Goal: Information Seeking & Learning: Learn about a topic

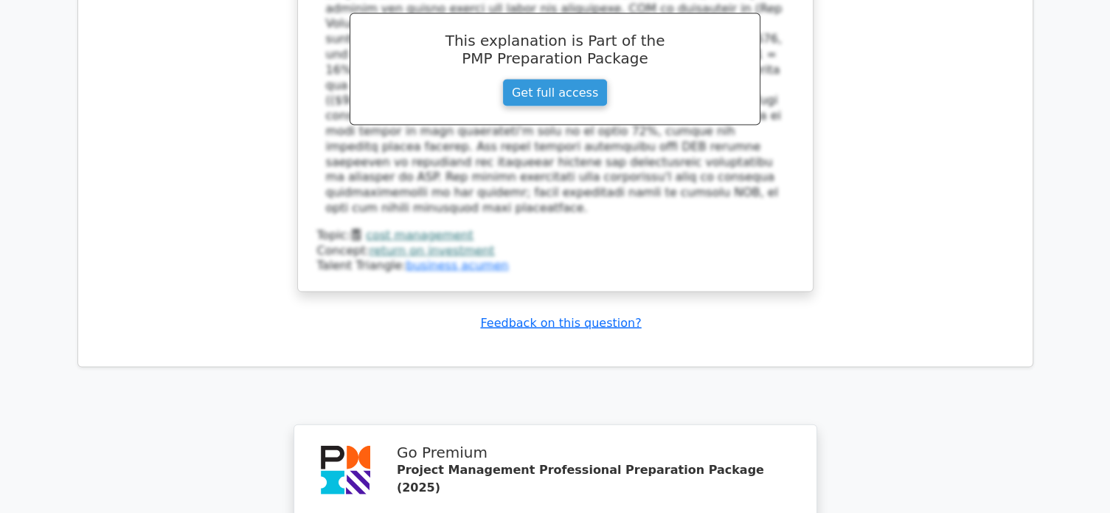
scroll to position [3245, 0]
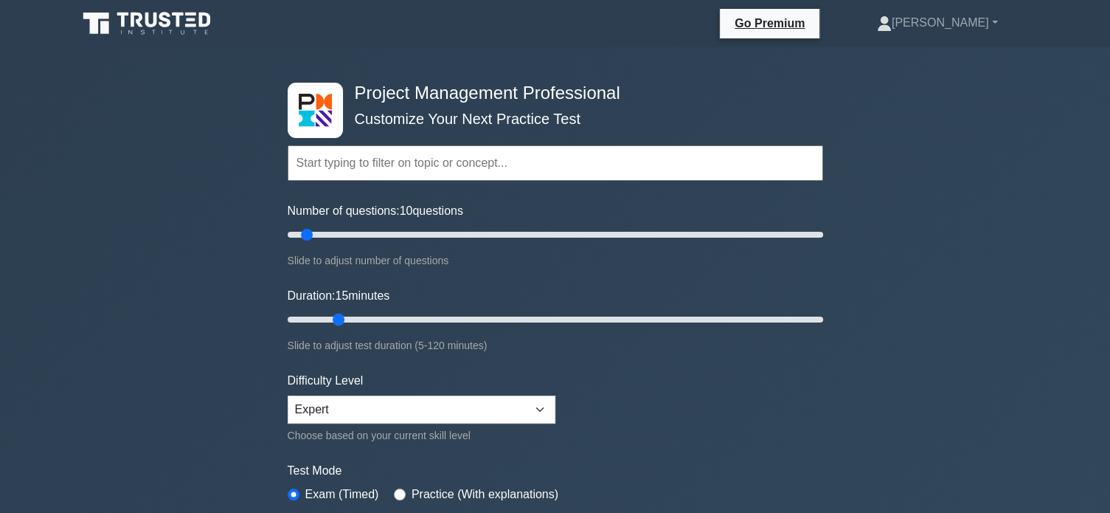
drag, startPoint x: 315, startPoint y: 318, endPoint x: 330, endPoint y: 314, distance: 15.2
type input "15"
click at [330, 314] on input "Duration: 15 minutes" at bounding box center [555, 319] width 535 height 18
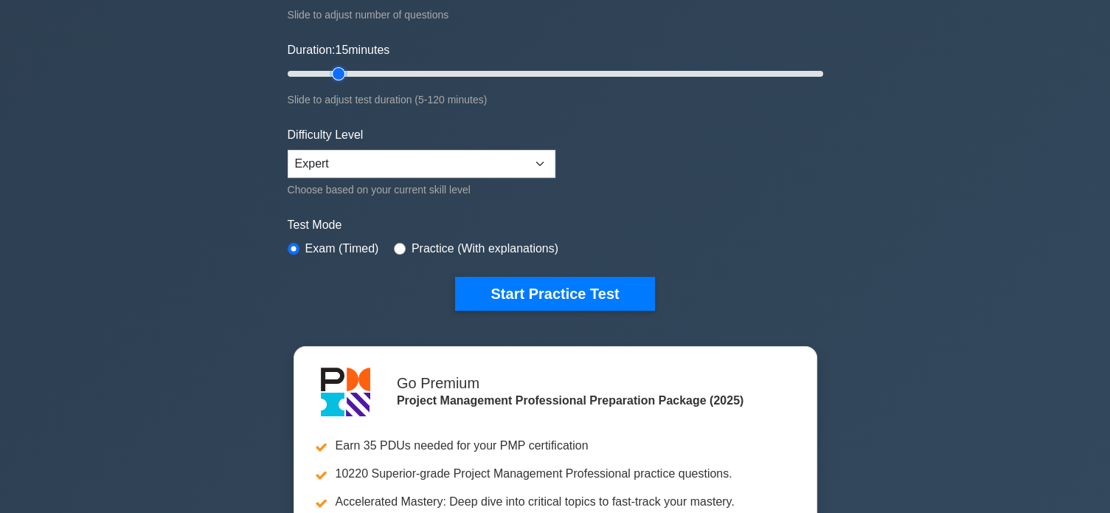
scroll to position [295, 0]
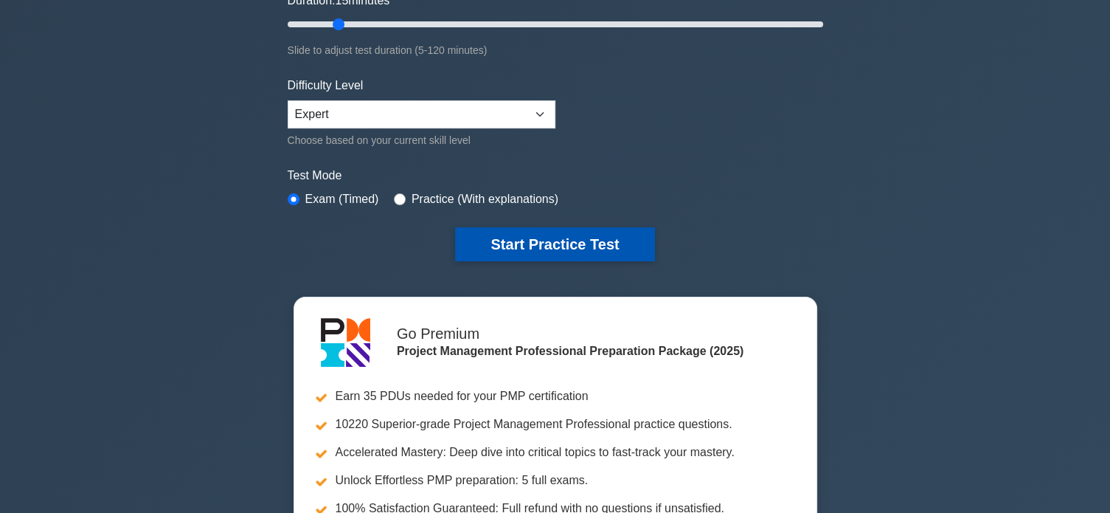
click at [593, 236] on button "Start Practice Test" at bounding box center [554, 244] width 199 height 34
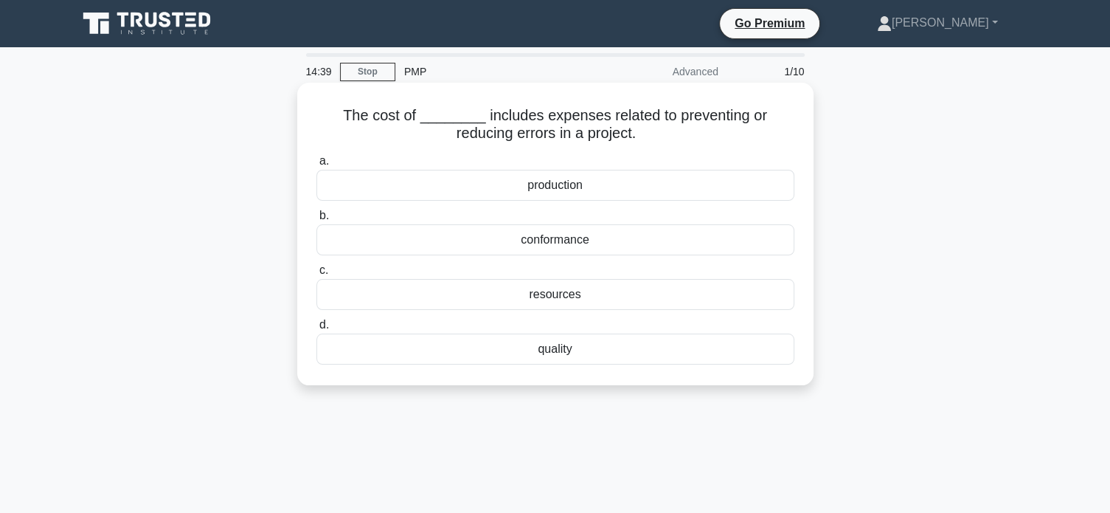
click at [566, 348] on div "quality" at bounding box center [555, 348] width 478 height 31
click at [316, 330] on input "d. quality" at bounding box center [316, 325] width 0 height 10
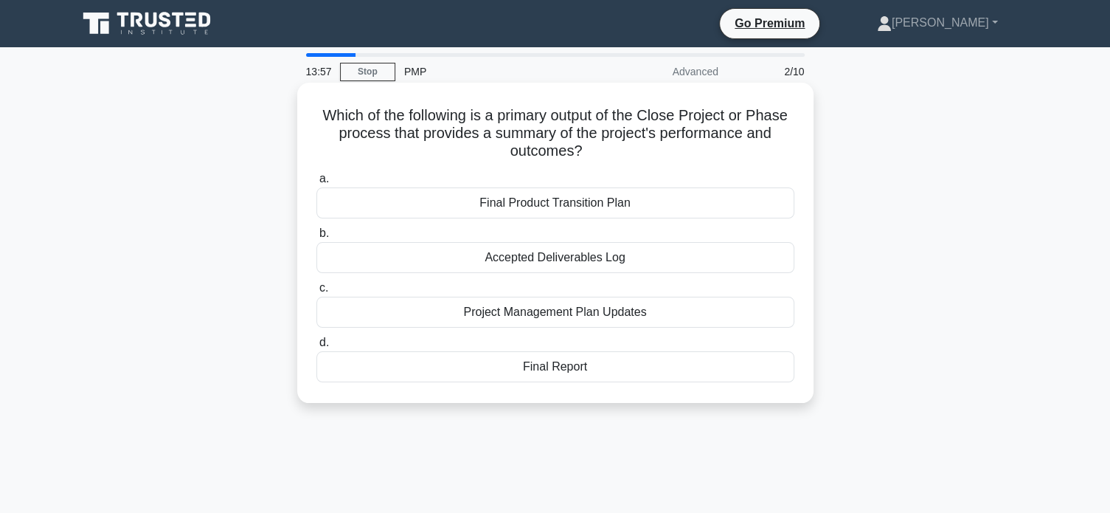
click at [558, 369] on div "Final Report" at bounding box center [555, 366] width 478 height 31
click at [316, 347] on input "d. Final Report" at bounding box center [316, 343] width 0 height 10
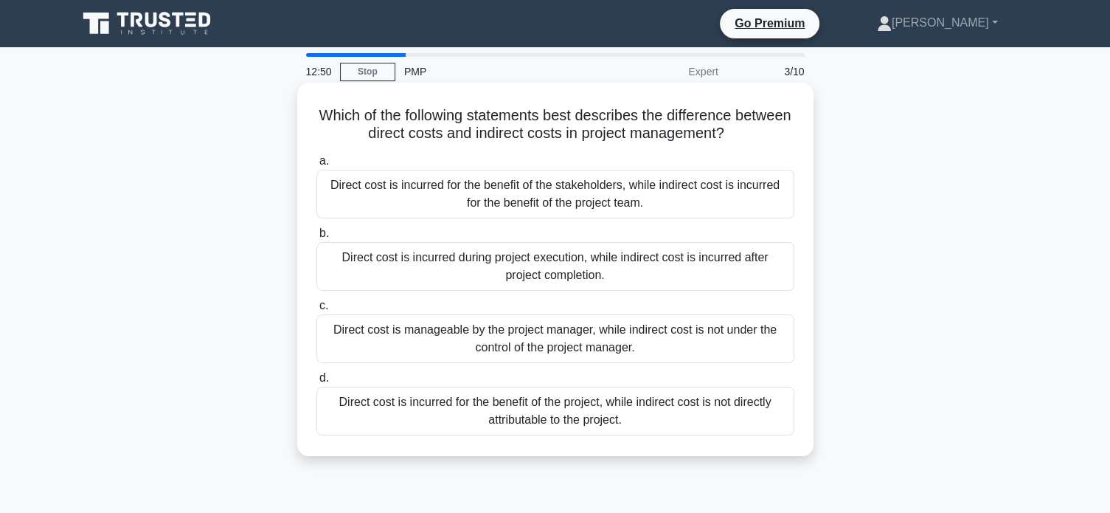
click at [591, 417] on div "Direct cost is incurred for the benefit of the project, while indirect cost is …" at bounding box center [555, 410] width 478 height 49
click at [316, 383] on input "d. Direct cost is incurred for the benefit of the project, while indirect cost …" at bounding box center [316, 378] width 0 height 10
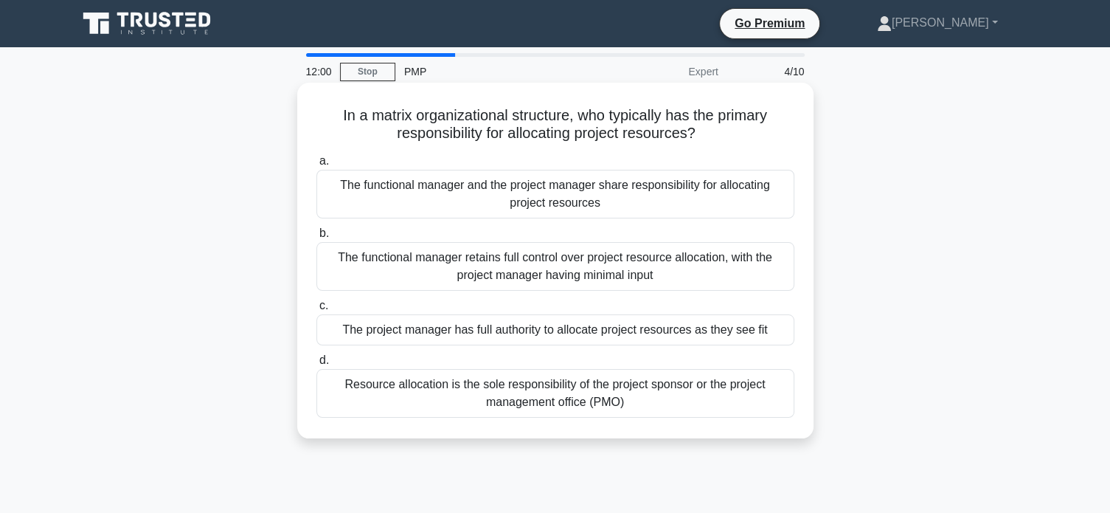
click at [583, 197] on div "The functional manager and the project manager share responsibility for allocat…" at bounding box center [555, 194] width 478 height 49
click at [316, 166] on input "a. The functional manager and the project manager share responsibility for allo…" at bounding box center [316, 161] width 0 height 10
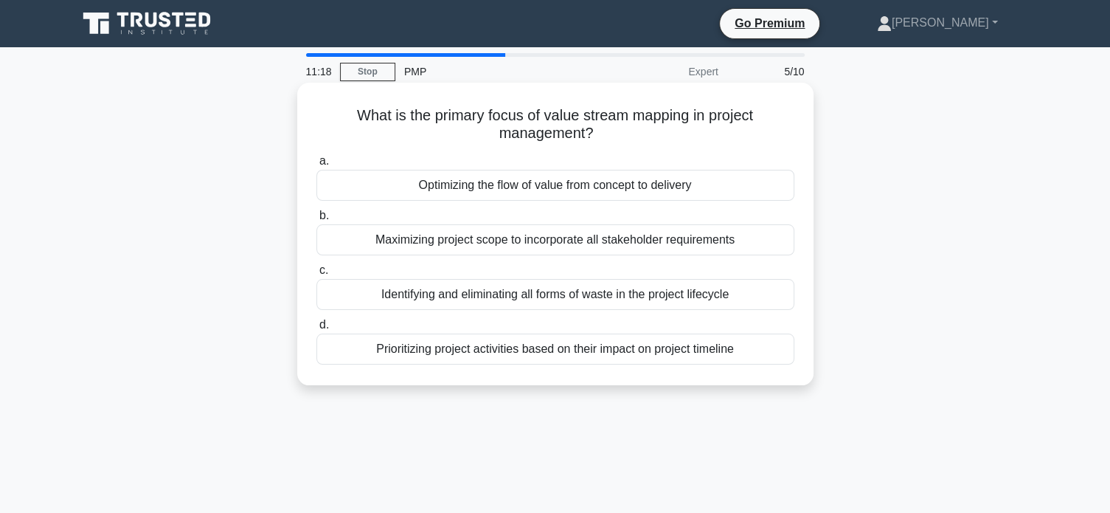
click at [590, 190] on div "Optimizing the flow of value from concept to delivery" at bounding box center [555, 185] width 478 height 31
click at [316, 166] on input "a. Optimizing the flow of value from concept to delivery" at bounding box center [316, 161] width 0 height 10
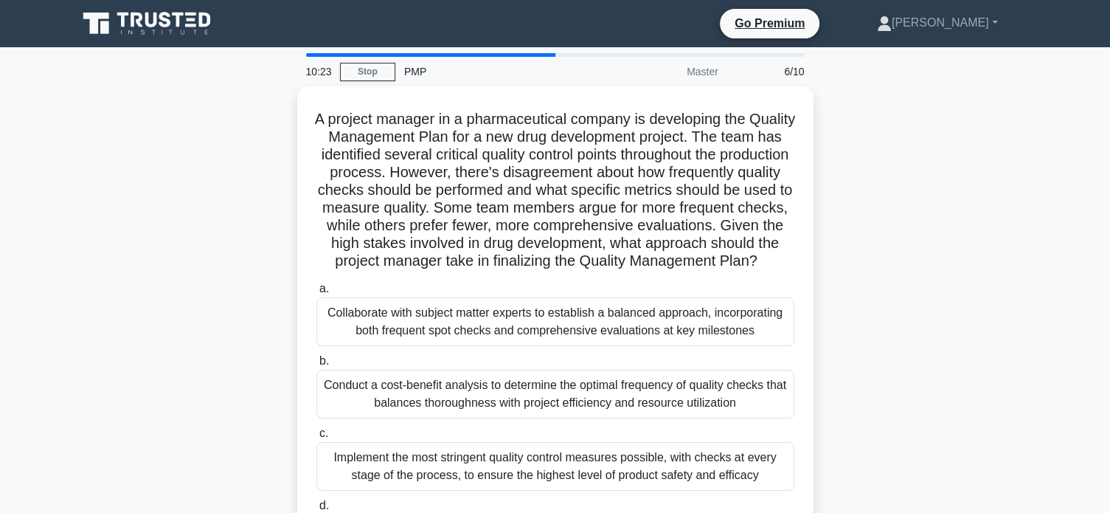
scroll to position [98, 0]
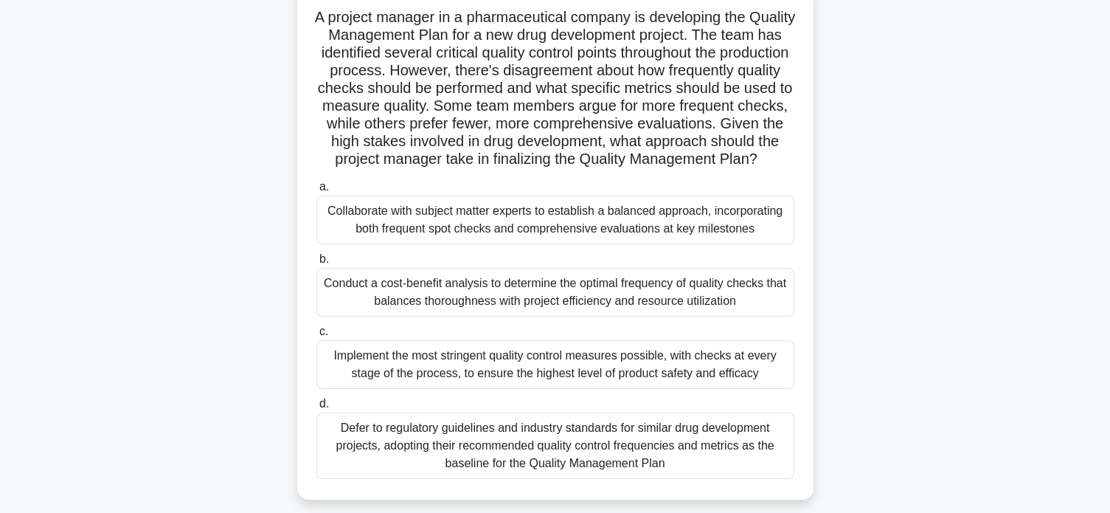
click at [544, 315] on div "Conduct a cost-benefit analysis to determine the optimal frequency of quality c…" at bounding box center [555, 292] width 478 height 49
click at [316, 264] on input "b. Conduct a cost-benefit analysis to determine the optimal frequency of qualit…" at bounding box center [316, 259] width 0 height 10
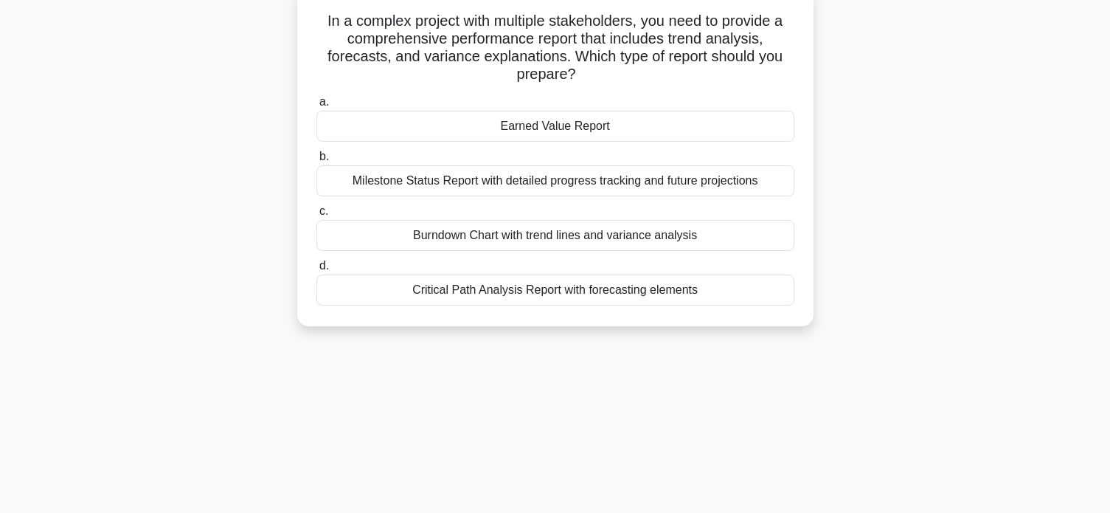
scroll to position [0, 0]
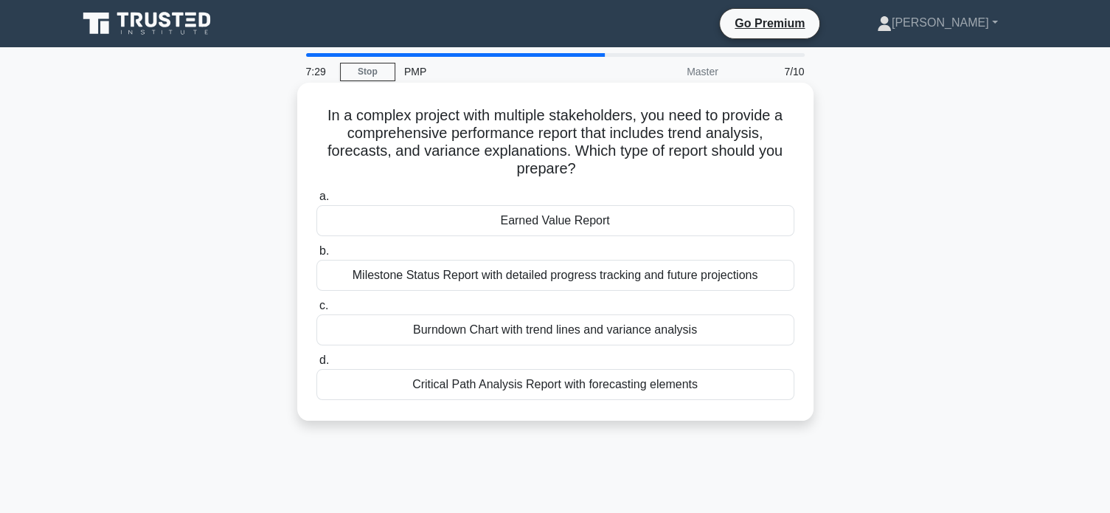
click at [642, 334] on div "Burndown Chart with trend lines and variance analysis" at bounding box center [555, 329] width 478 height 31
click at [316, 310] on input "c. Burndown Chart with trend lines and variance analysis" at bounding box center [316, 306] width 0 height 10
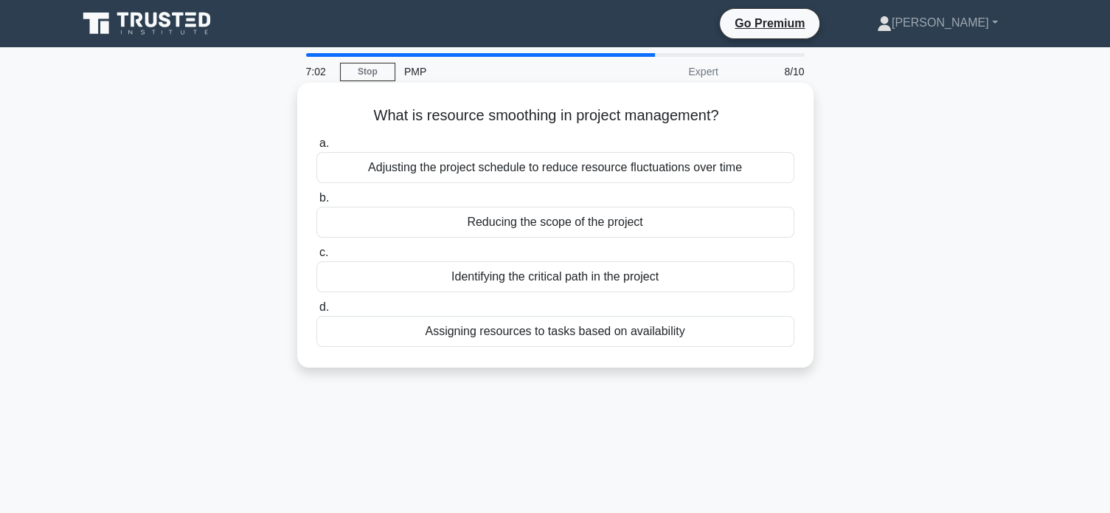
click at [577, 172] on div "Adjusting the project schedule to reduce resource fluctuations over time" at bounding box center [555, 167] width 478 height 31
click at [316, 148] on input "a. Adjusting the project schedule to reduce resource fluctuations over time" at bounding box center [316, 144] width 0 height 10
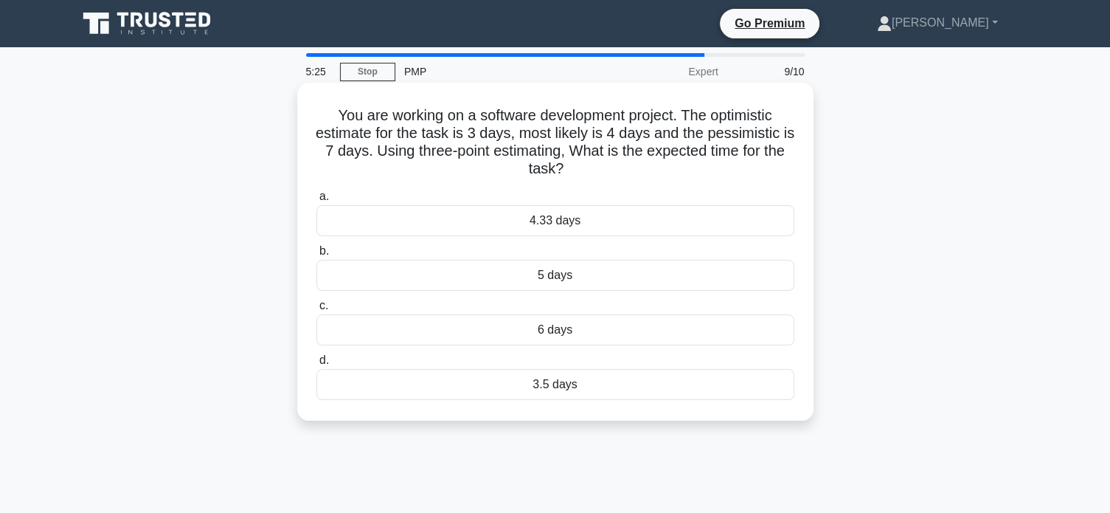
click at [552, 223] on div "4.33 days" at bounding box center [555, 220] width 478 height 31
click at [316, 201] on input "a. 4.33 days" at bounding box center [316, 197] width 0 height 10
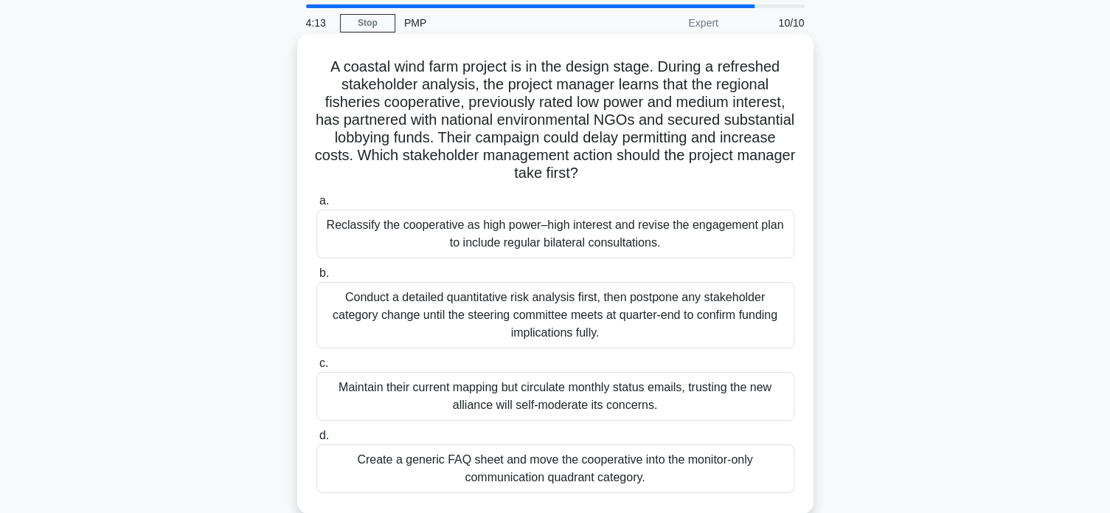
scroll to position [98, 0]
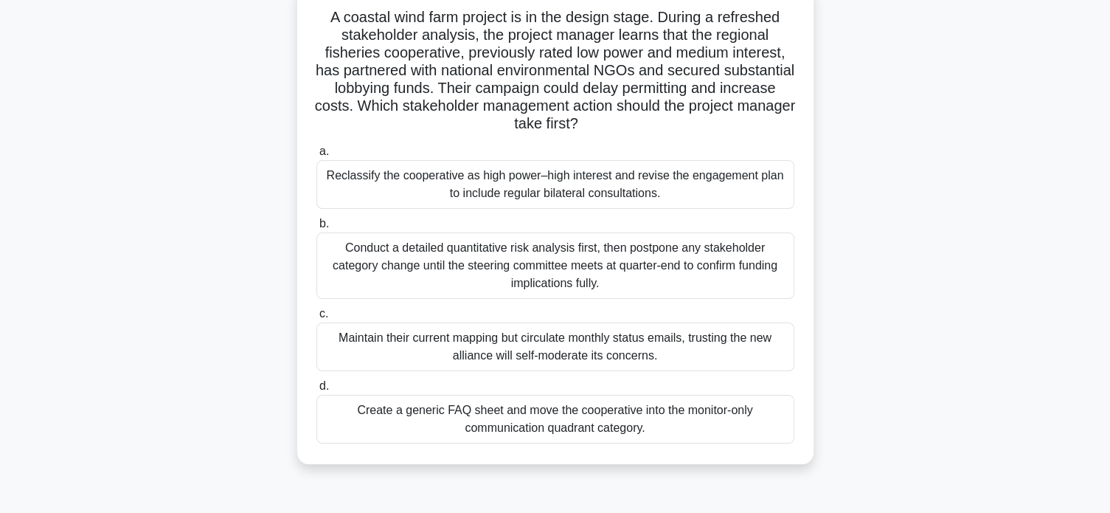
click at [634, 195] on div "Reclassify the cooperative as high power–high interest and revise the engagemen…" at bounding box center [555, 184] width 478 height 49
click at [316, 156] on input "a. Reclassify the cooperative as high power–high interest and revise the engage…" at bounding box center [316, 152] width 0 height 10
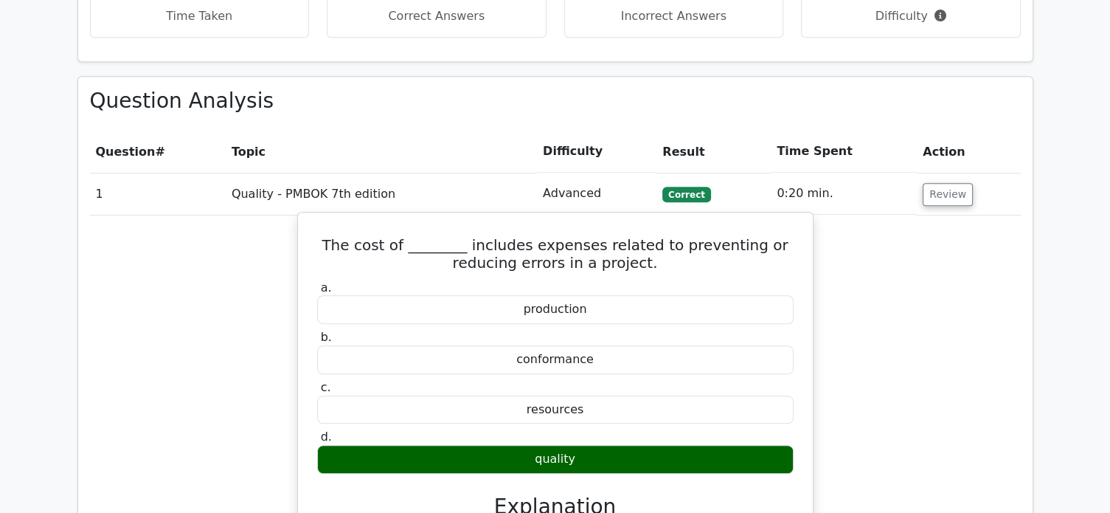
scroll to position [1032, 0]
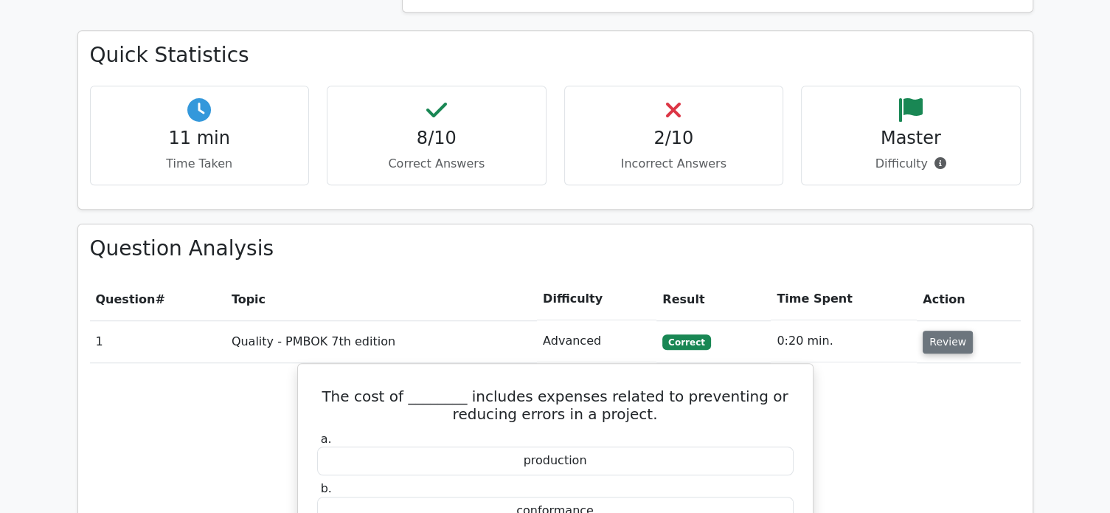
click at [942, 330] on button "Review" at bounding box center [948, 341] width 50 height 23
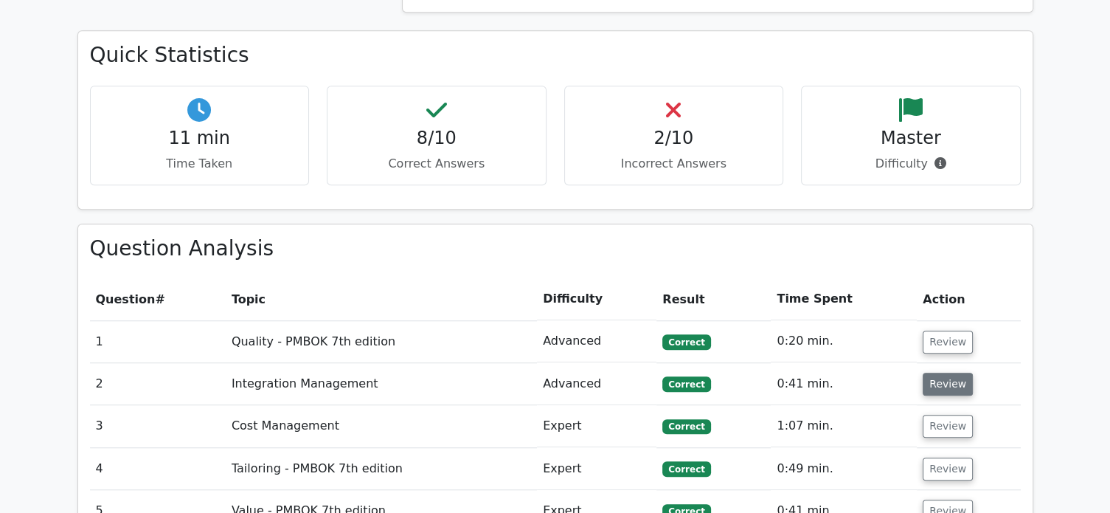
click at [931, 372] on button "Review" at bounding box center [948, 383] width 50 height 23
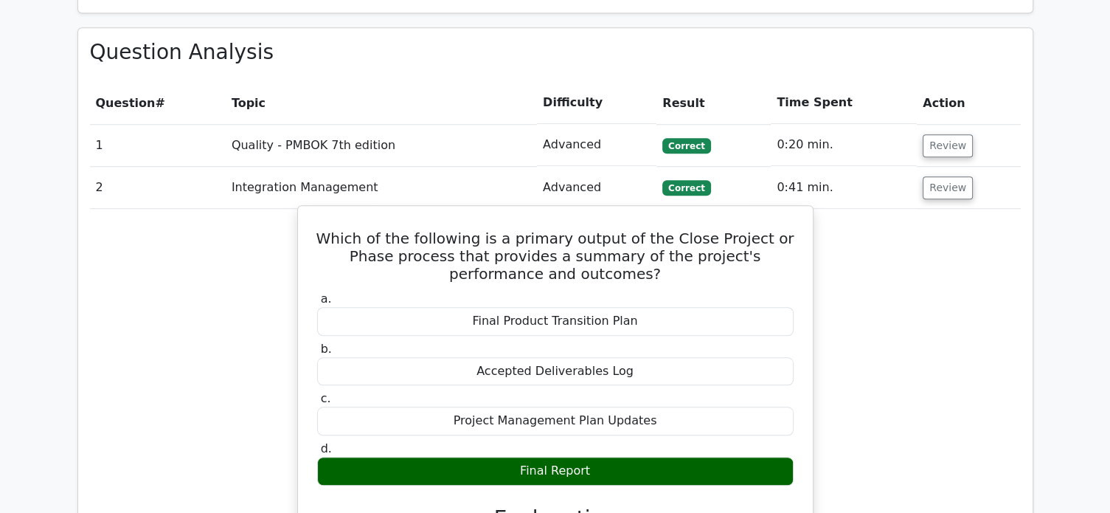
scroll to position [1131, 0]
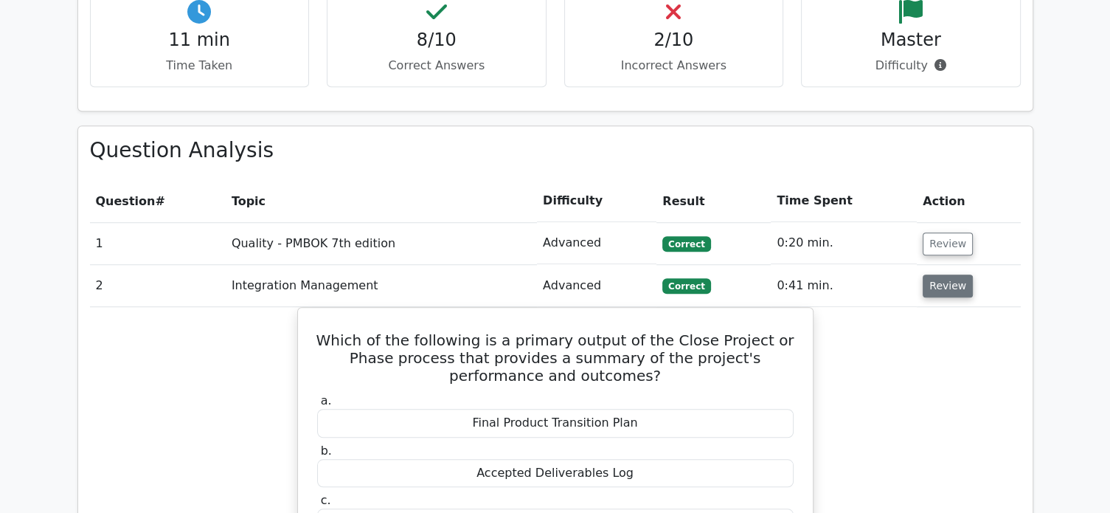
click at [948, 274] on button "Review" at bounding box center [948, 285] width 50 height 23
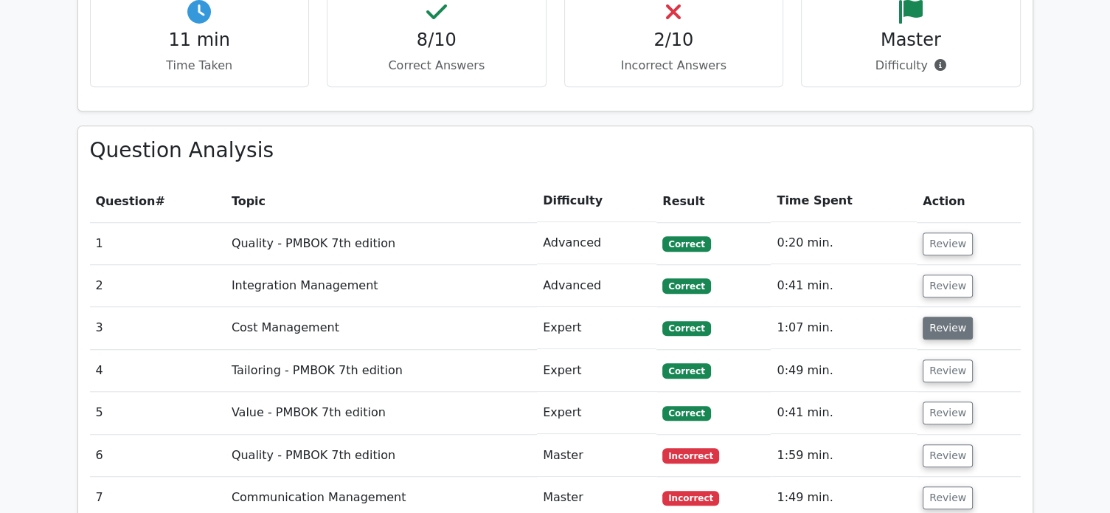
click at [948, 316] on button "Review" at bounding box center [948, 327] width 50 height 23
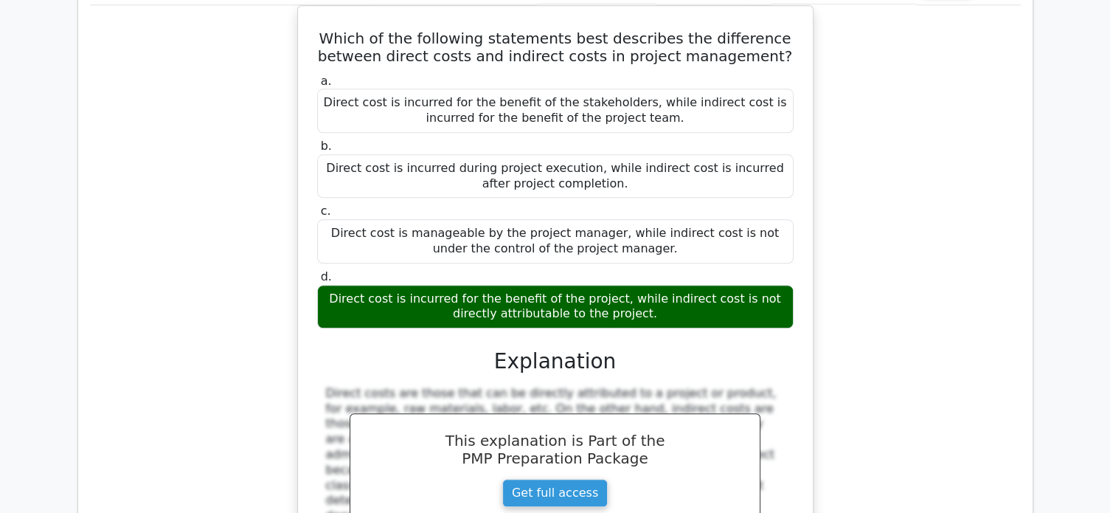
scroll to position [1229, 0]
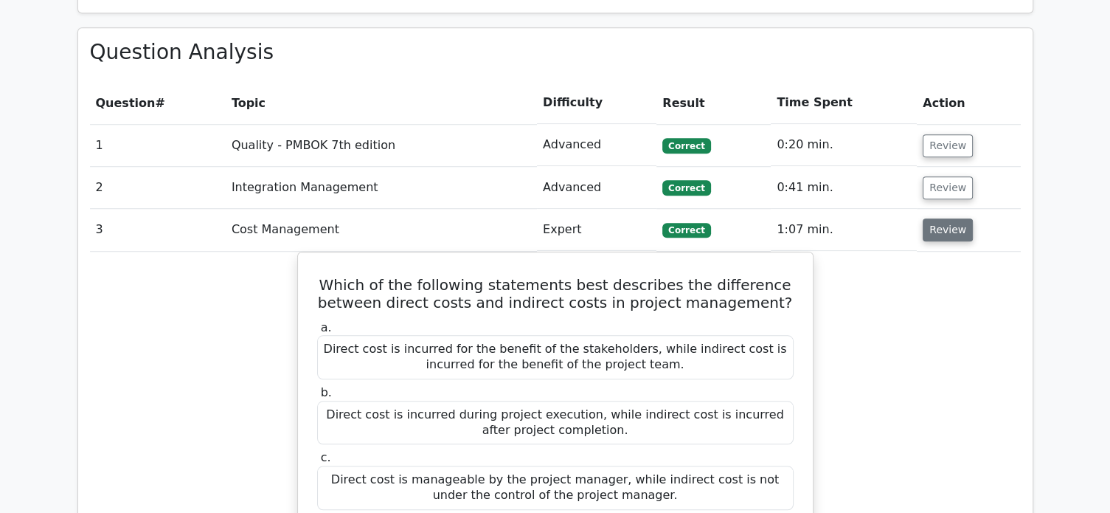
click at [938, 218] on button "Review" at bounding box center [948, 229] width 50 height 23
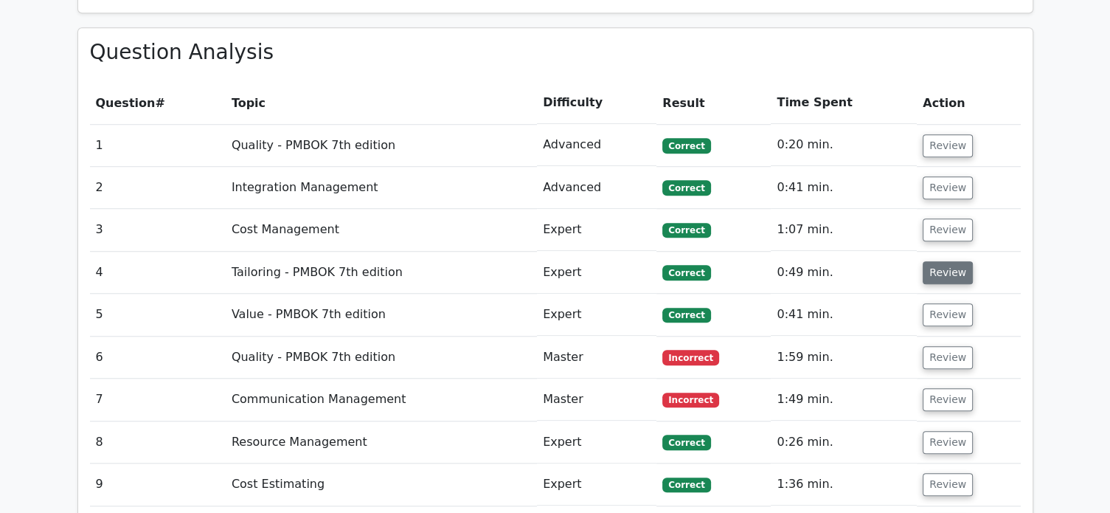
click at [943, 261] on button "Review" at bounding box center [948, 272] width 50 height 23
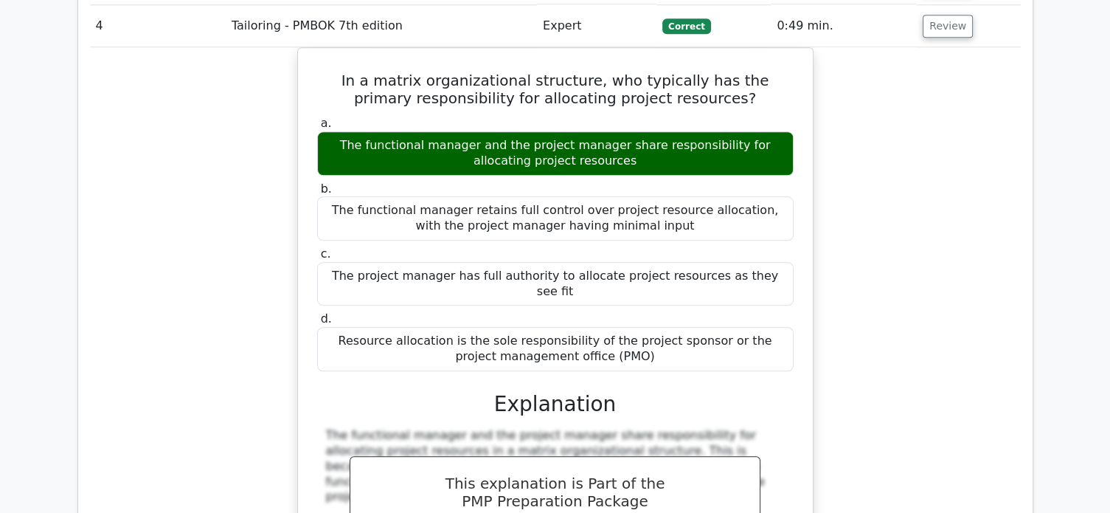
scroll to position [1278, 0]
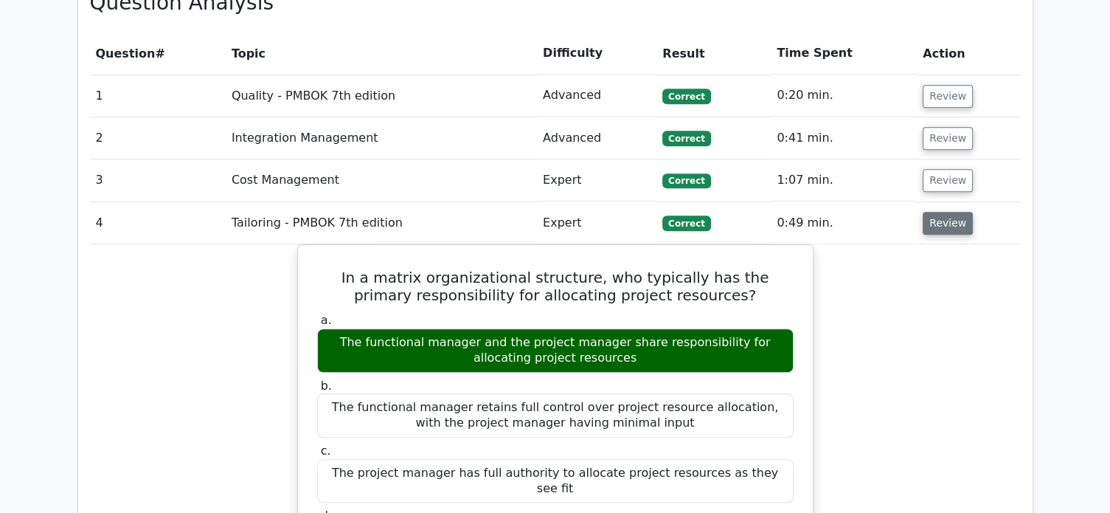
click at [931, 212] on button "Review" at bounding box center [948, 223] width 50 height 23
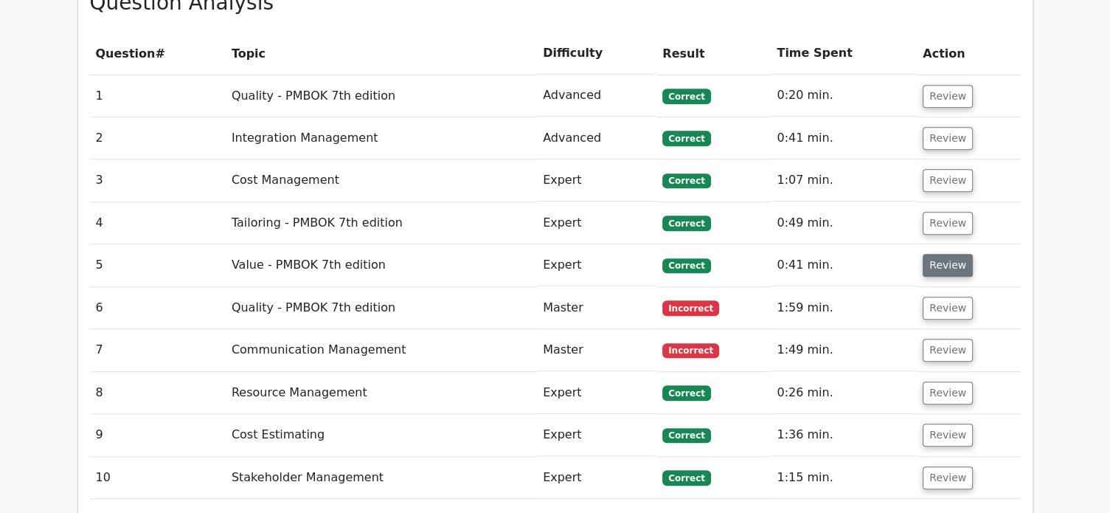
click at [932, 254] on button "Review" at bounding box center [948, 265] width 50 height 23
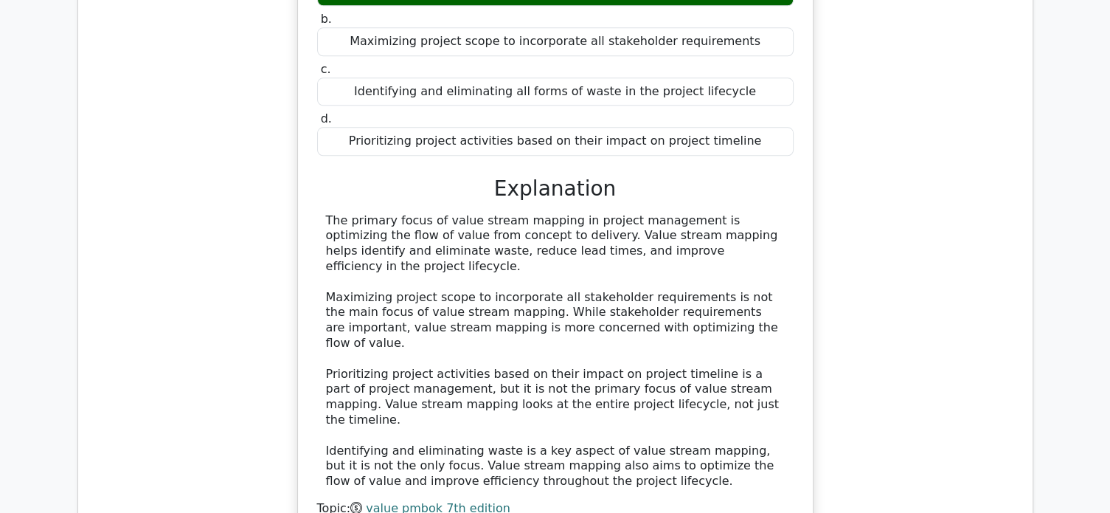
scroll to position [1426, 0]
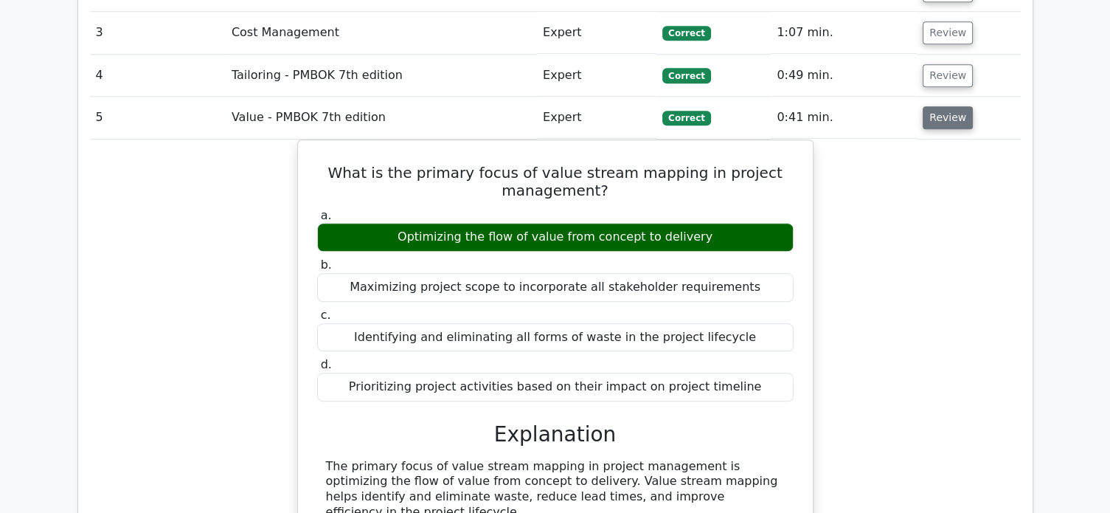
click at [953, 106] on button "Review" at bounding box center [948, 117] width 50 height 23
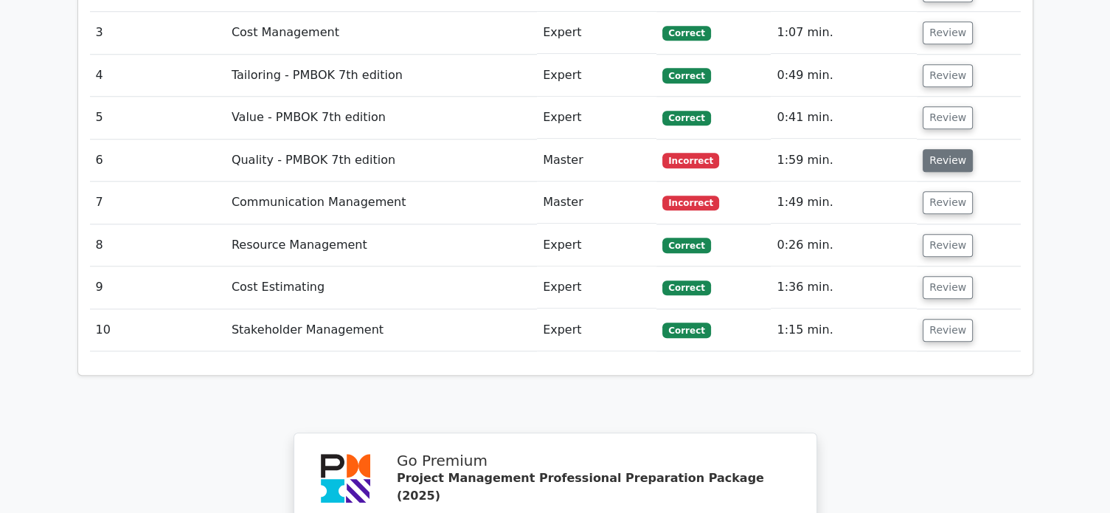
click at [941, 149] on button "Review" at bounding box center [948, 160] width 50 height 23
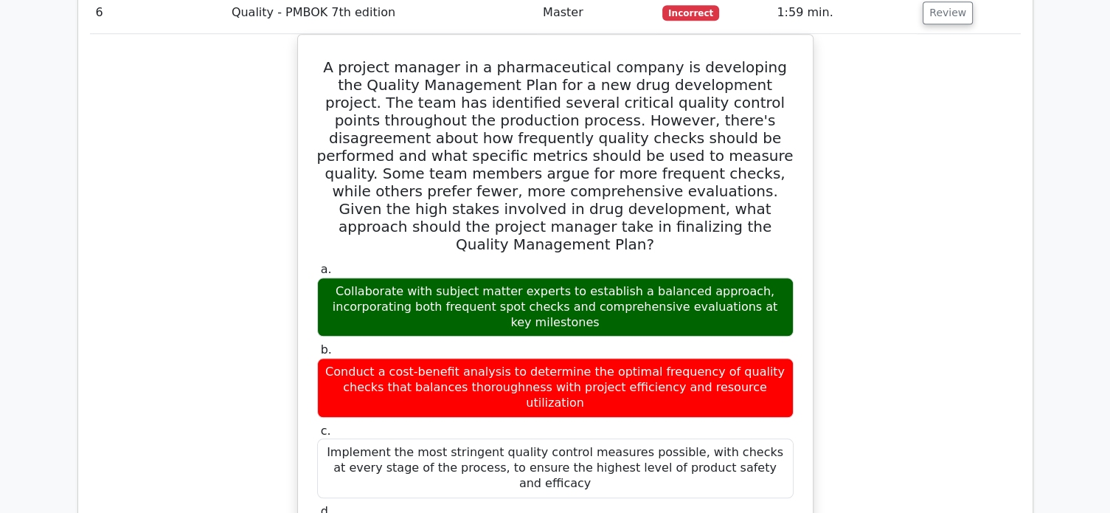
scroll to position [1475, 0]
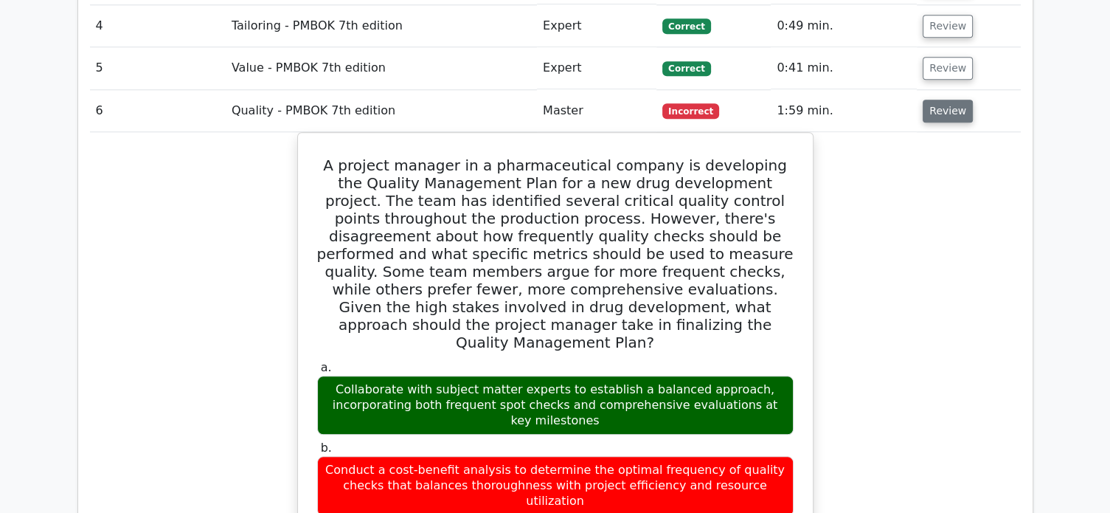
click at [940, 100] on button "Review" at bounding box center [948, 111] width 50 height 23
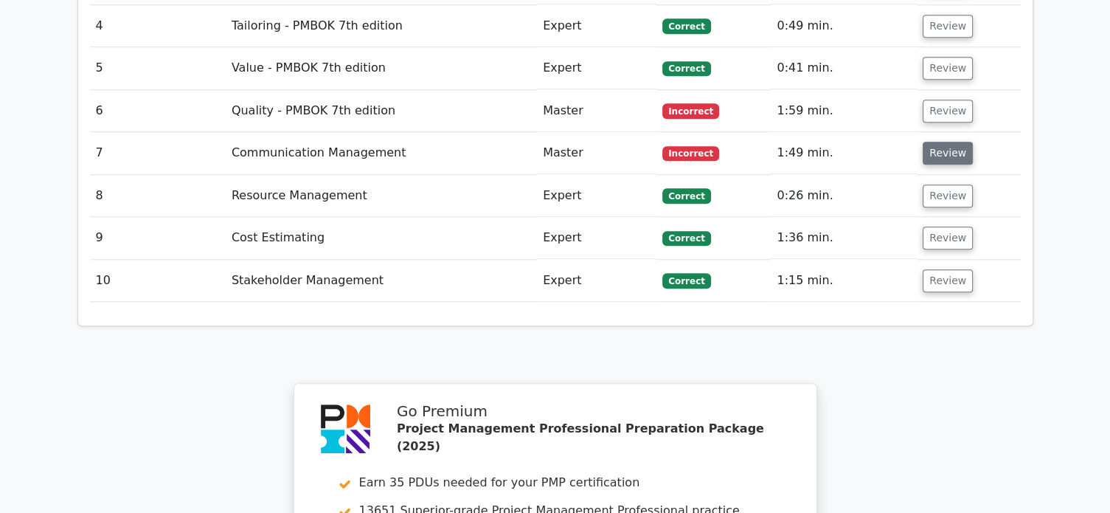
click at [947, 142] on button "Review" at bounding box center [948, 153] width 50 height 23
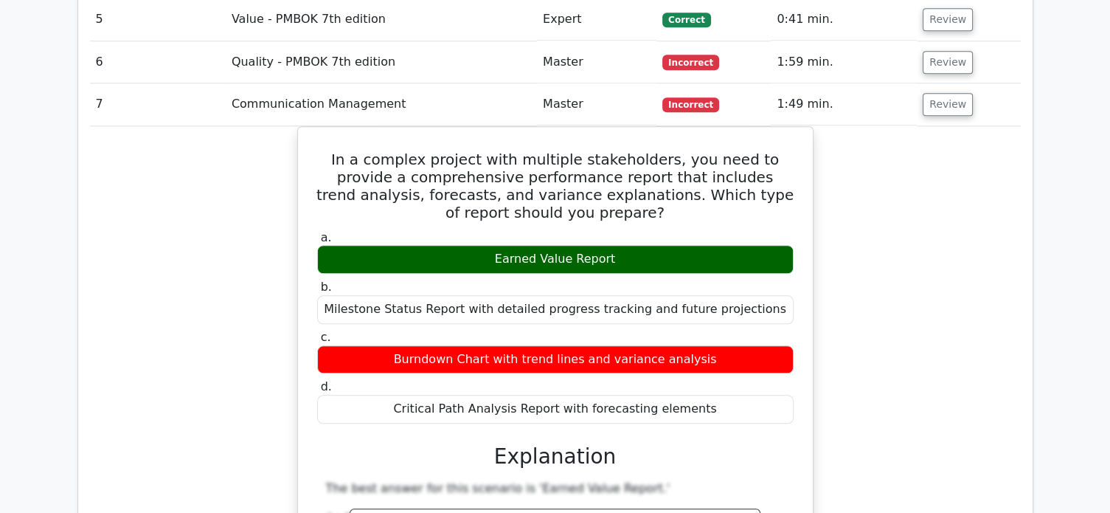
scroll to position [1426, 0]
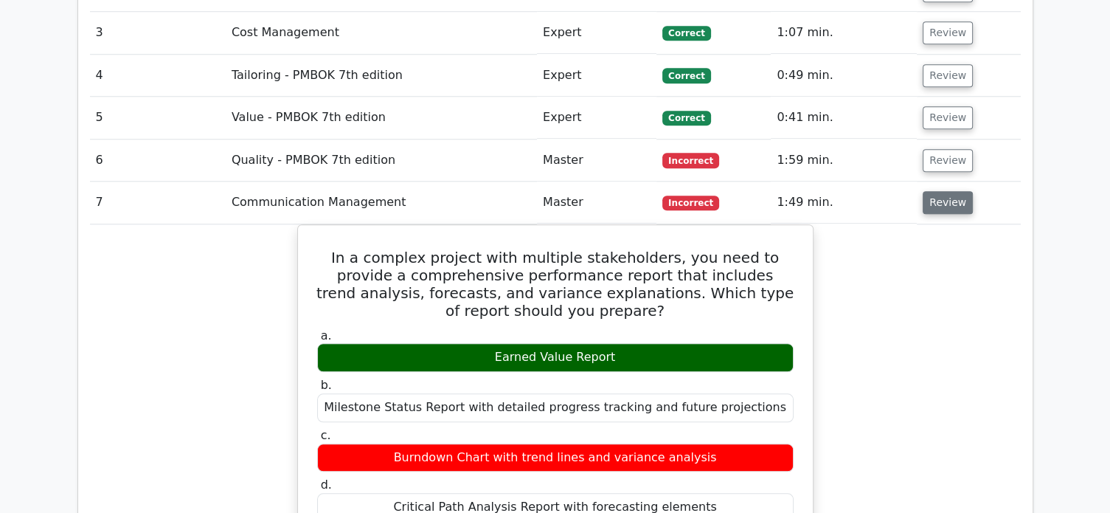
click at [945, 191] on button "Review" at bounding box center [948, 202] width 50 height 23
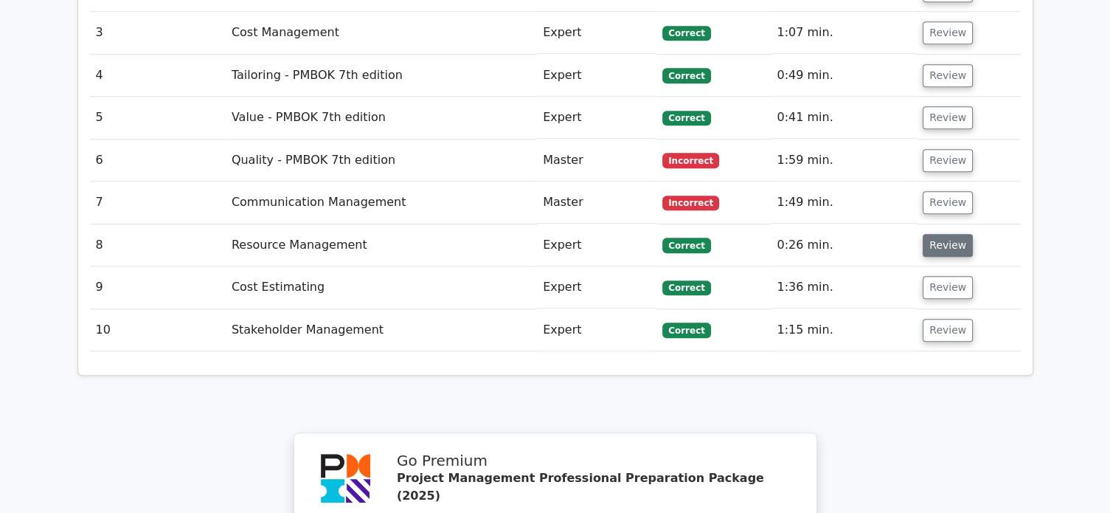
click at [944, 234] on button "Review" at bounding box center [948, 245] width 50 height 23
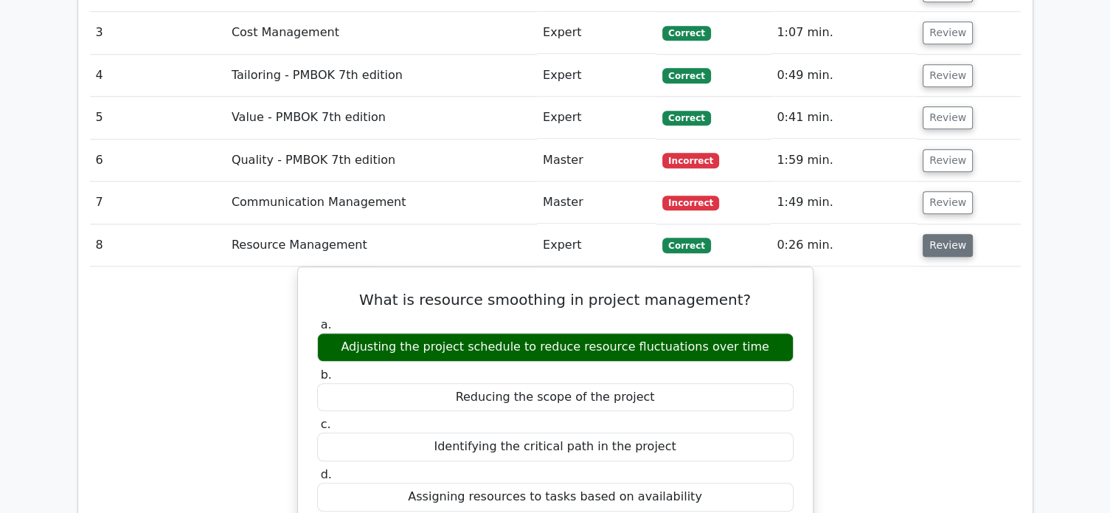
click at [941, 234] on button "Review" at bounding box center [948, 245] width 50 height 23
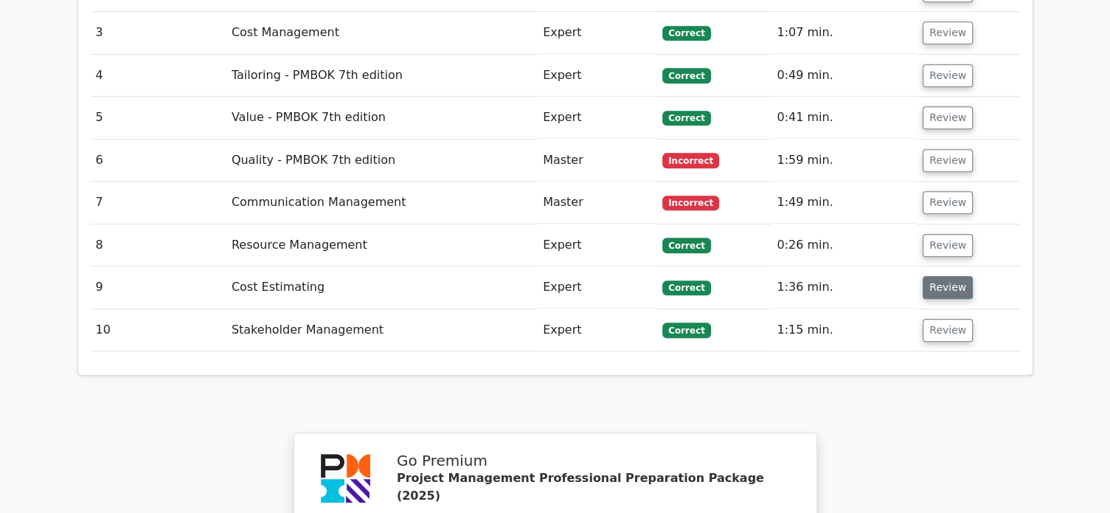
click at [948, 276] on button "Review" at bounding box center [948, 287] width 50 height 23
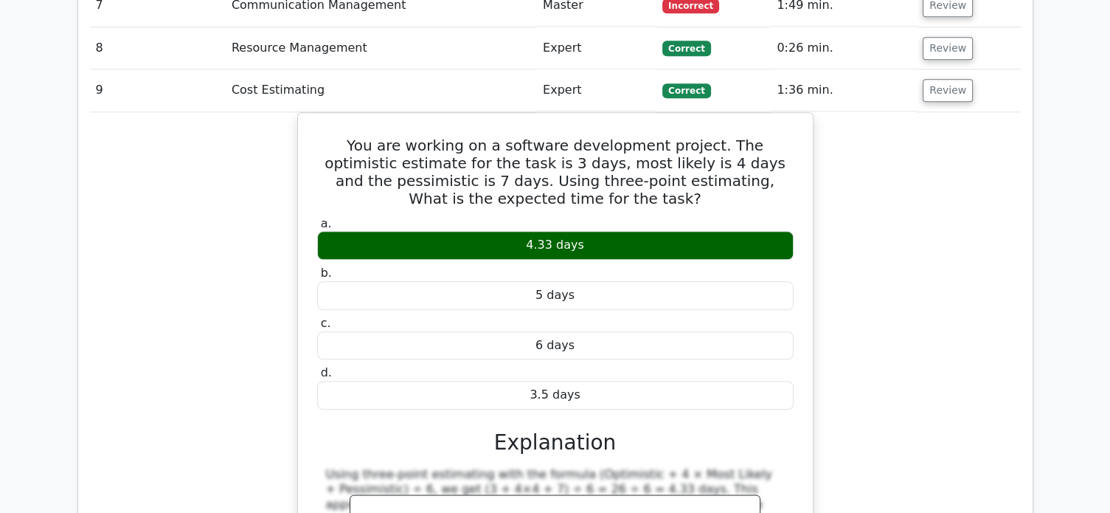
scroll to position [1573, 0]
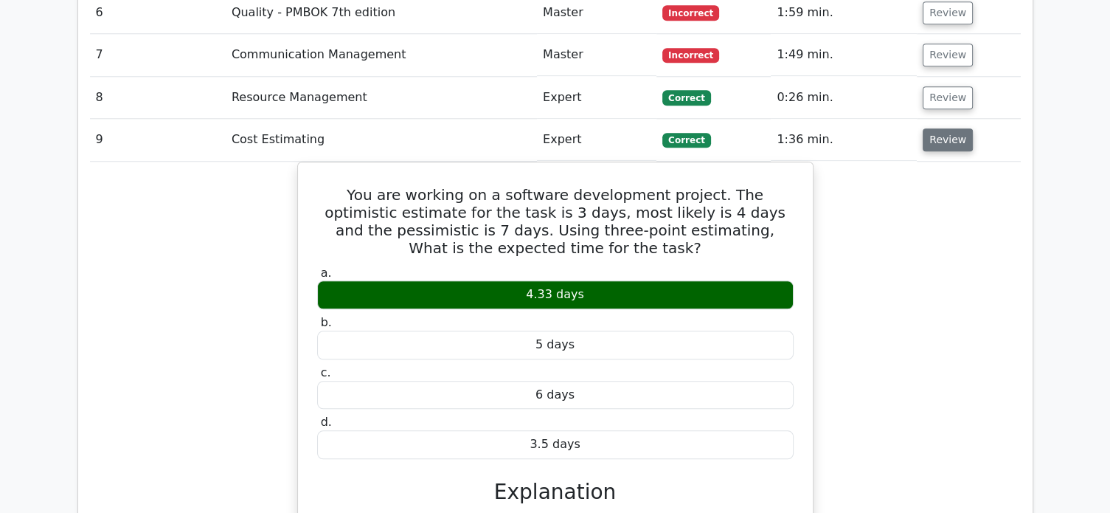
click at [951, 128] on button "Review" at bounding box center [948, 139] width 50 height 23
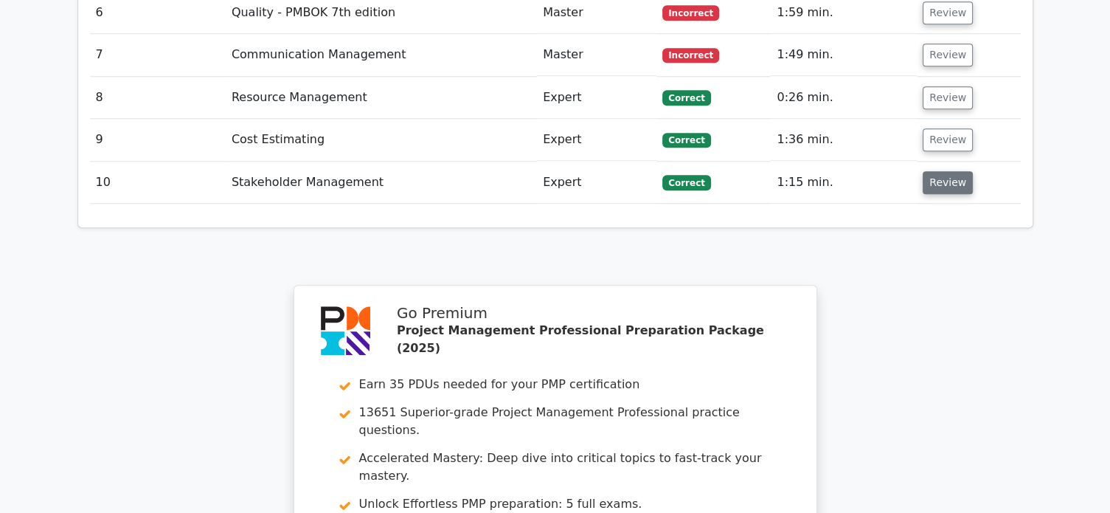
click at [947, 171] on button "Review" at bounding box center [948, 182] width 50 height 23
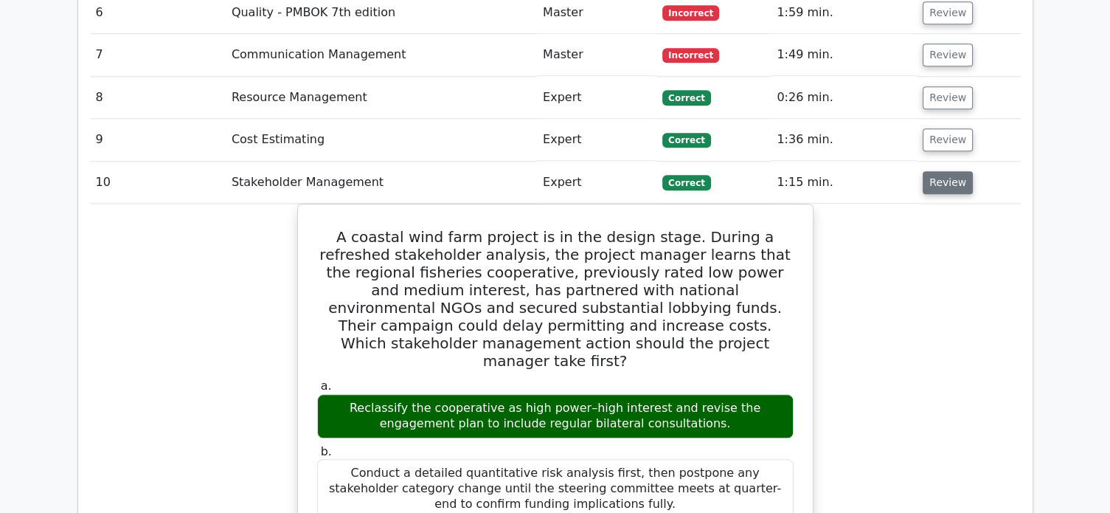
click at [951, 171] on button "Review" at bounding box center [948, 182] width 50 height 23
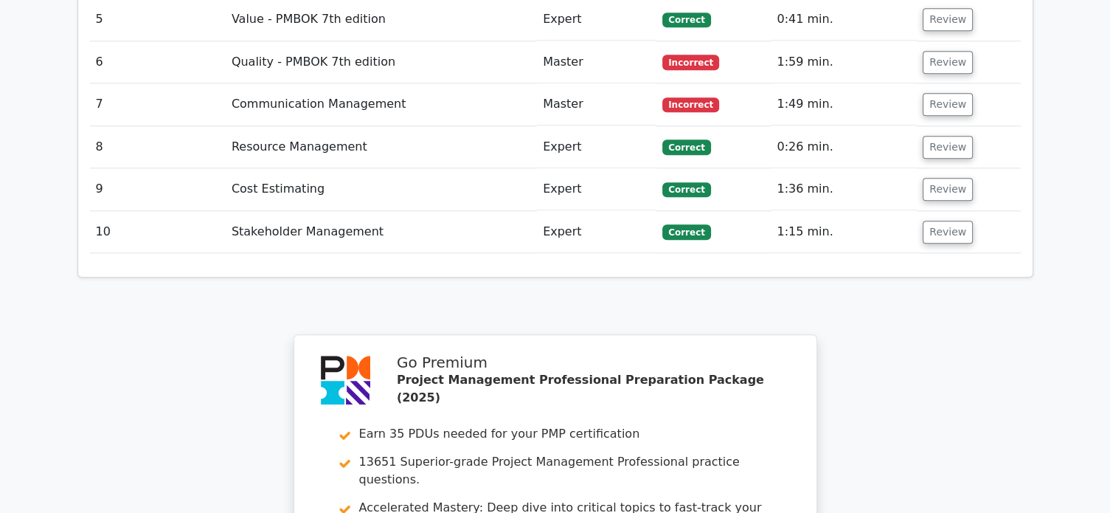
scroll to position [1912, 0]
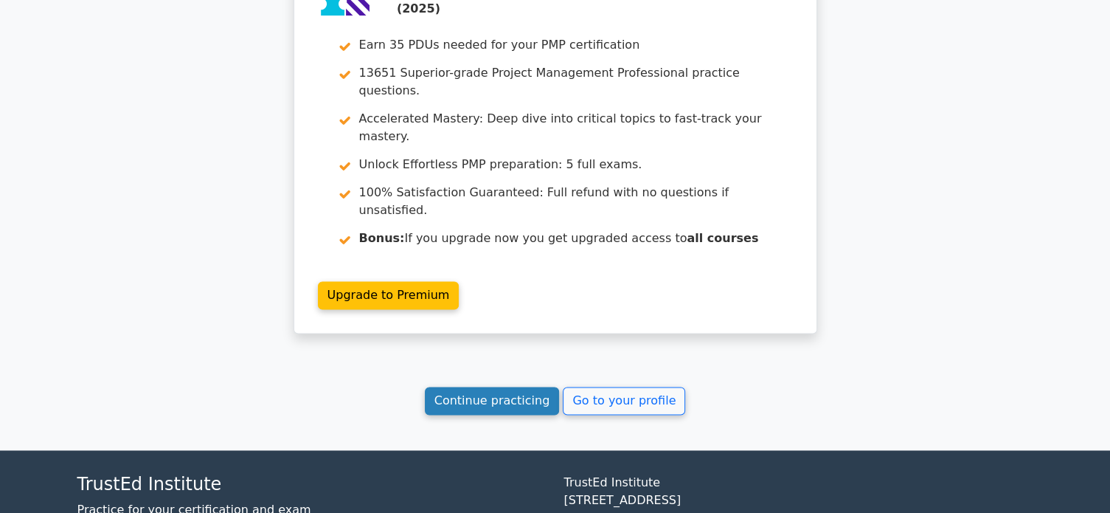
click at [508, 386] on link "Continue practicing" at bounding box center [492, 400] width 135 height 28
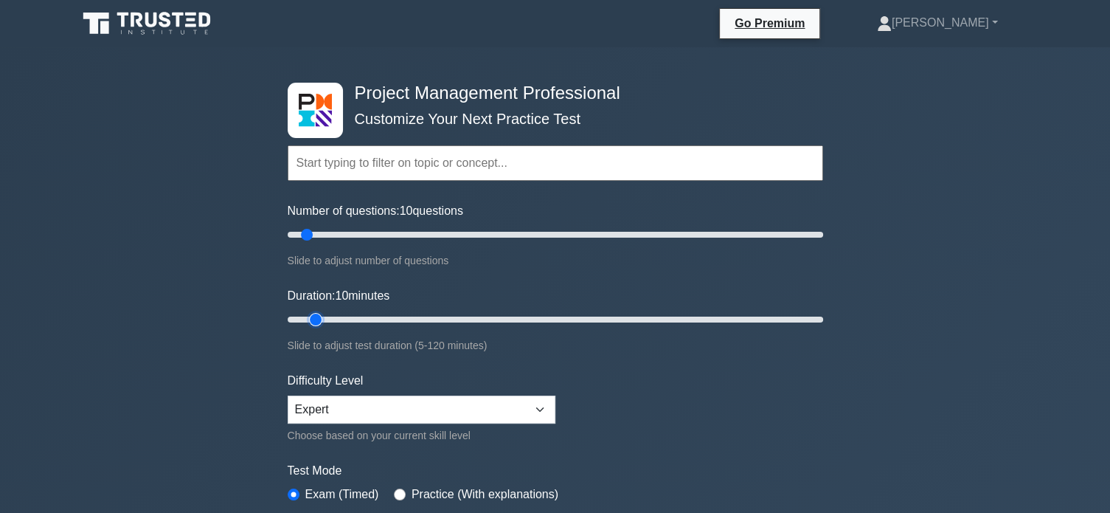
click at [322, 316] on input "Duration: 10 minutes" at bounding box center [555, 319] width 535 height 18
drag, startPoint x: 316, startPoint y: 316, endPoint x: 338, endPoint y: 320, distance: 23.2
type input "15"
click at [338, 320] on input "Duration: 15 minutes" at bounding box center [555, 319] width 535 height 18
click at [934, 359] on div "Project Management Professional Customize Your Next Practice Test Topics Scope …" at bounding box center [555, 497] width 1110 height 900
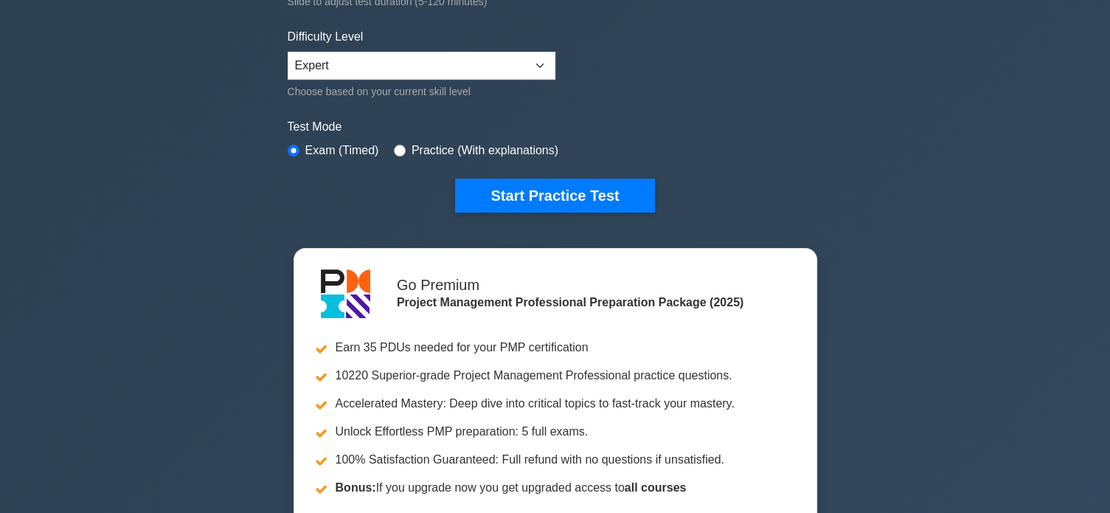
scroll to position [541, 0]
